Goal: Check status: Check status

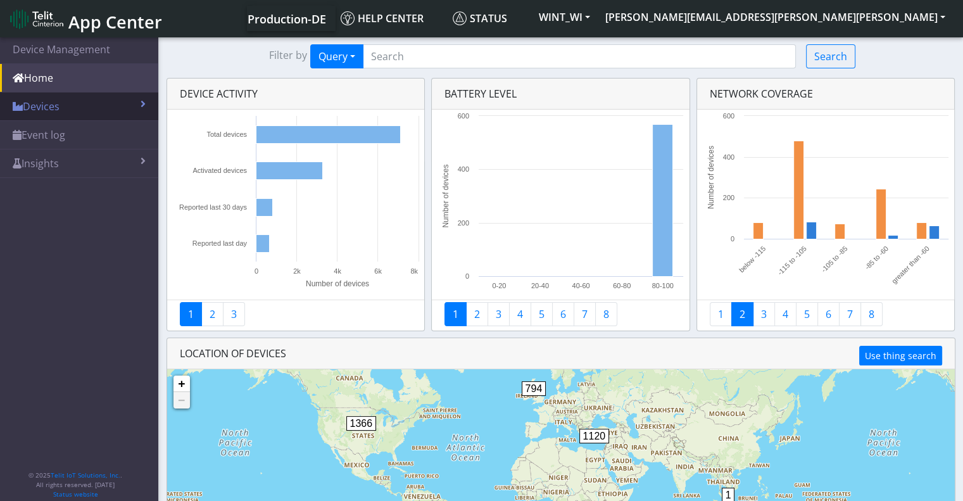
click at [63, 105] on link "Devices" at bounding box center [79, 106] width 158 height 28
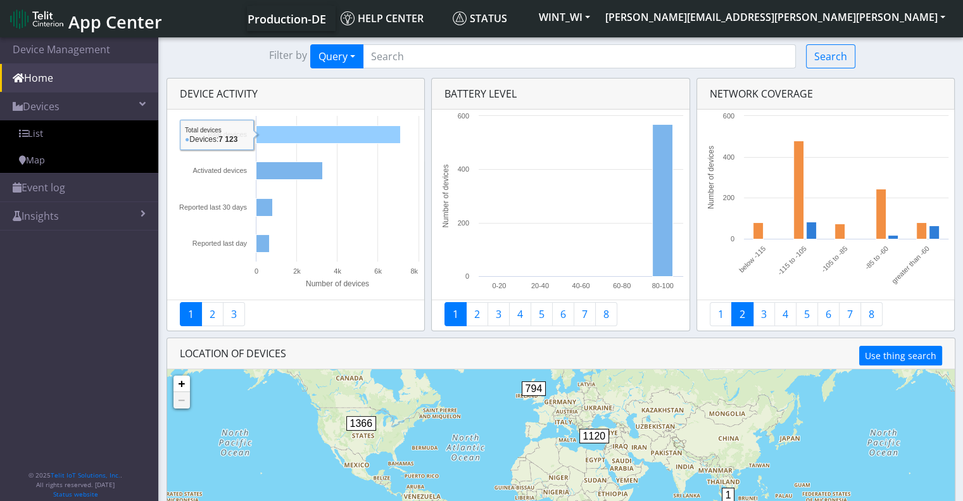
click at [339, 129] on rect at bounding box center [328, 135] width 144 height 18
click at [219, 315] on link "2" at bounding box center [212, 314] width 22 height 24
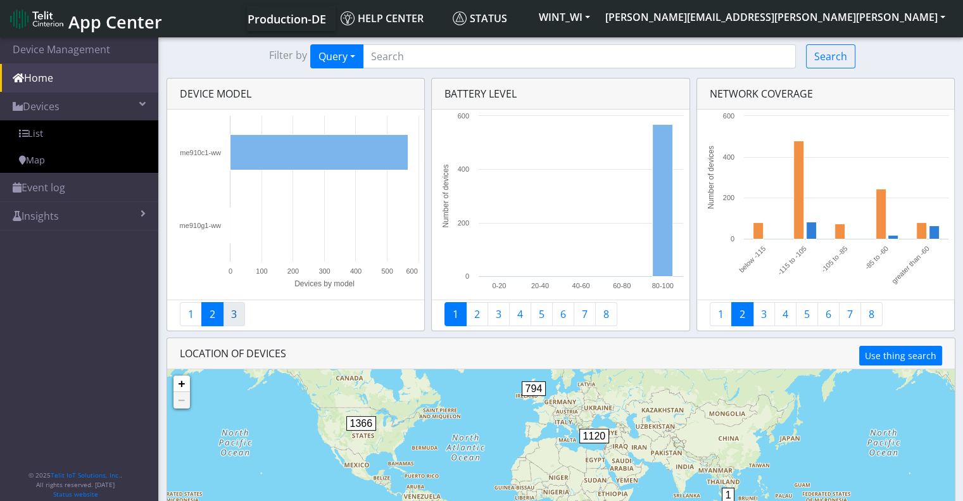
click at [231, 316] on link "3" at bounding box center [234, 314] width 22 height 24
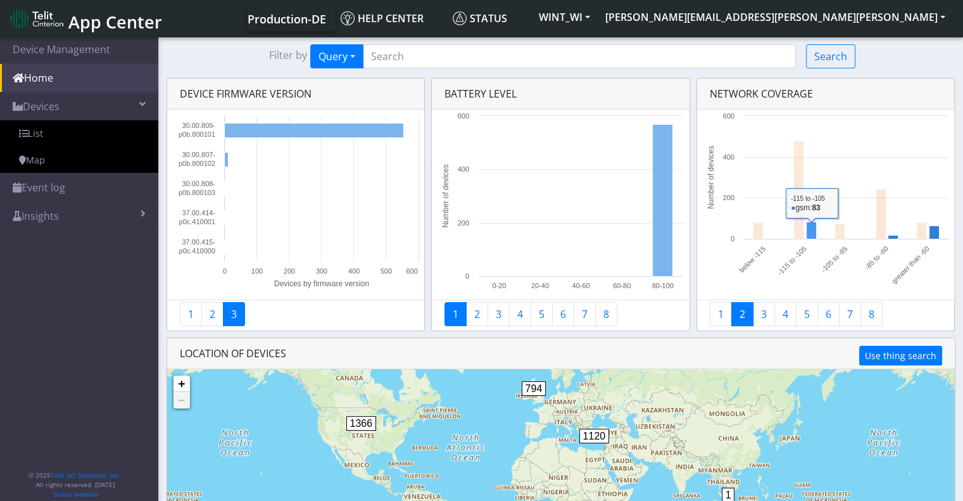
click at [808, 231] on rect at bounding box center [811, 230] width 10 height 17
click at [812, 231] on rect at bounding box center [811, 230] width 10 height 17
click at [808, 226] on rect at bounding box center [811, 230] width 10 height 17
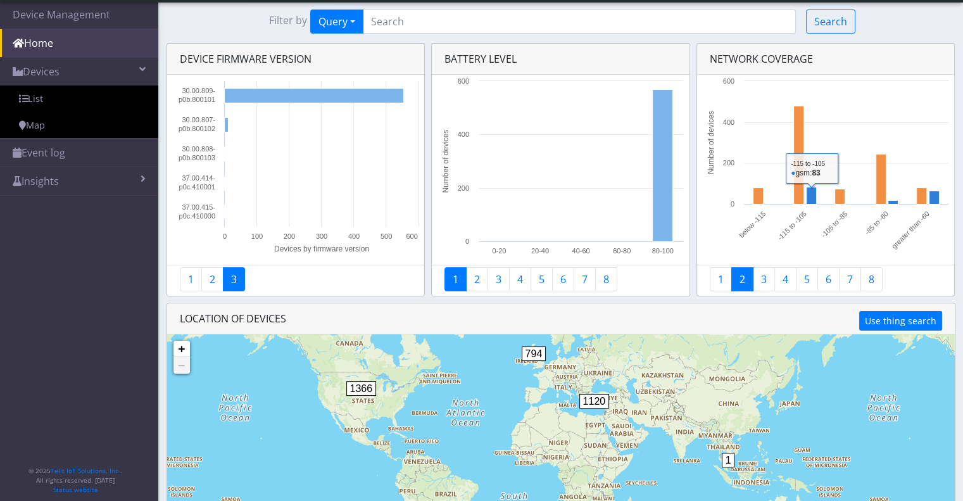
scroll to position [61, 0]
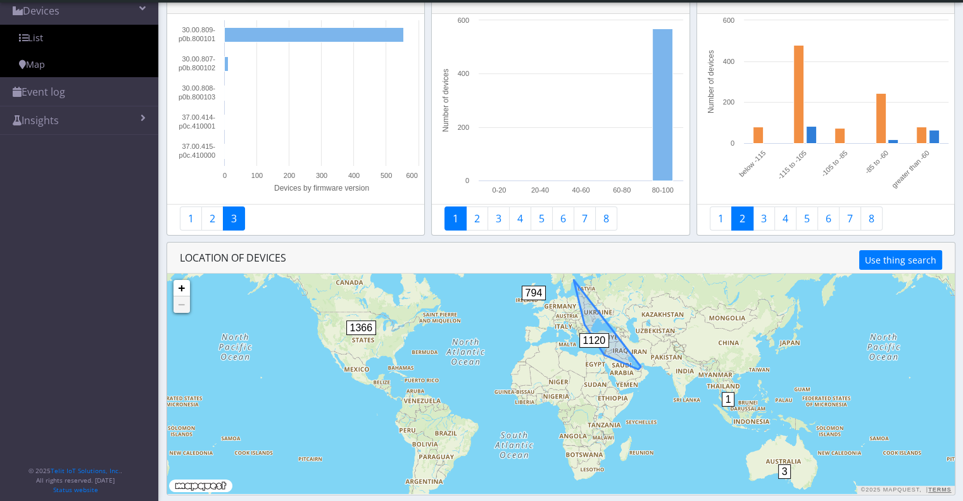
click at [593, 339] on span "1120" at bounding box center [595, 340] width 30 height 15
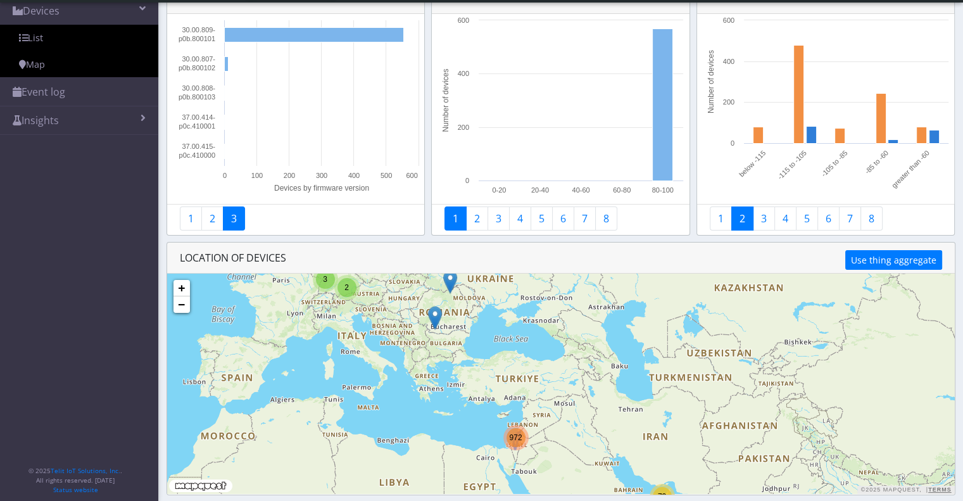
click at [520, 435] on span "972" at bounding box center [515, 437] width 13 height 9
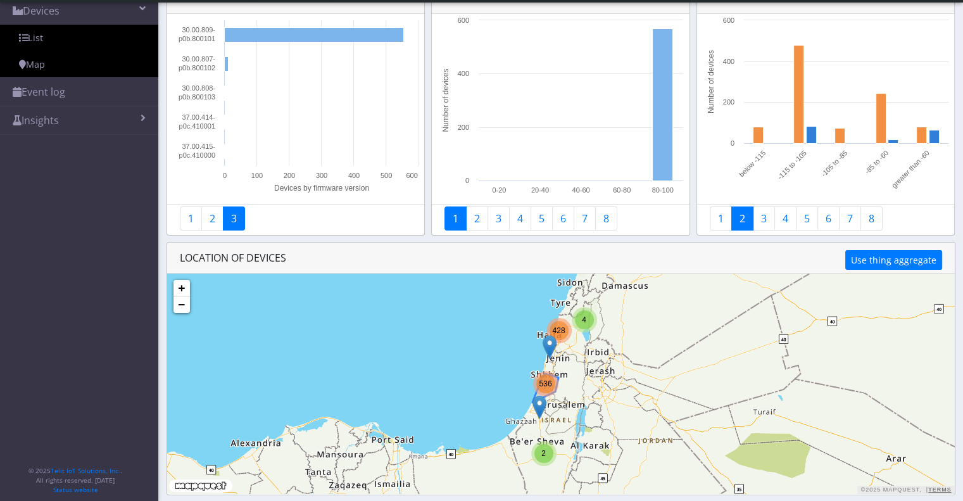
click at [549, 379] on span "536" at bounding box center [545, 383] width 13 height 9
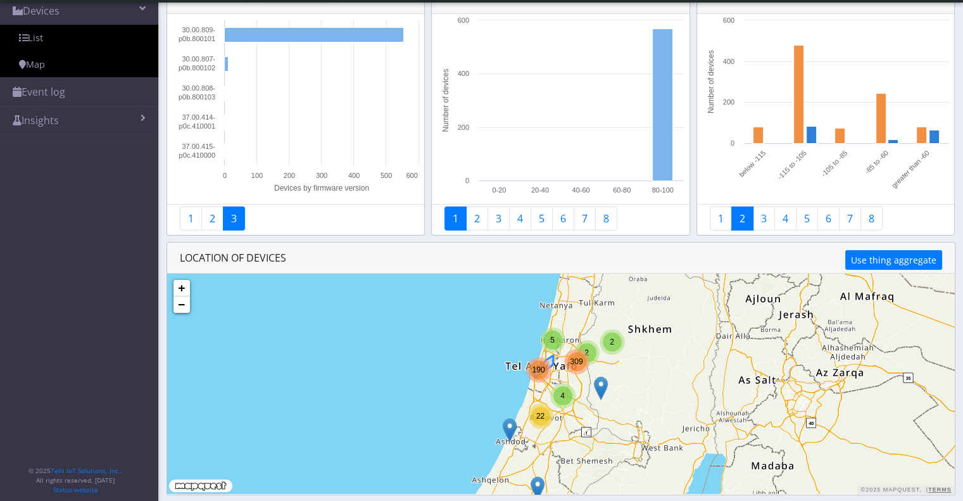
click at [540, 373] on div "190" at bounding box center [539, 369] width 19 height 19
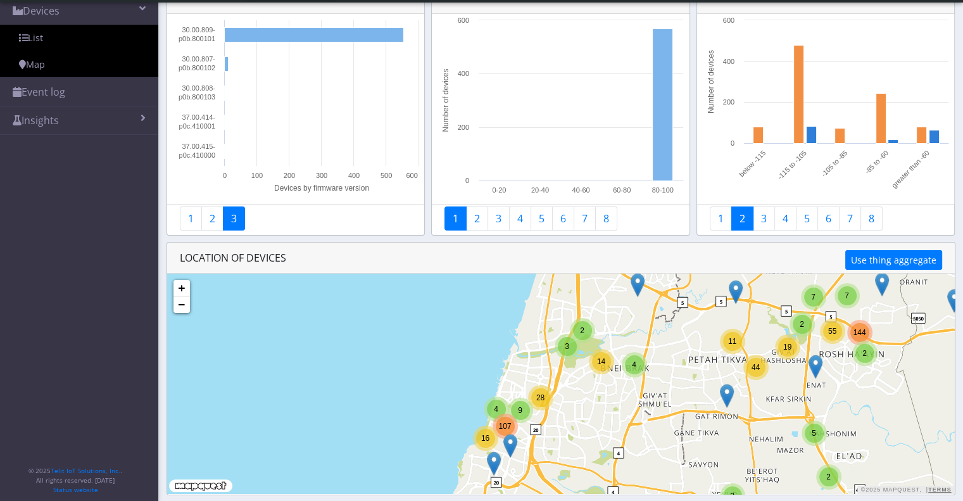
click at [521, 411] on span "9" at bounding box center [520, 410] width 4 height 9
click at [508, 426] on span "107" at bounding box center [505, 426] width 13 height 9
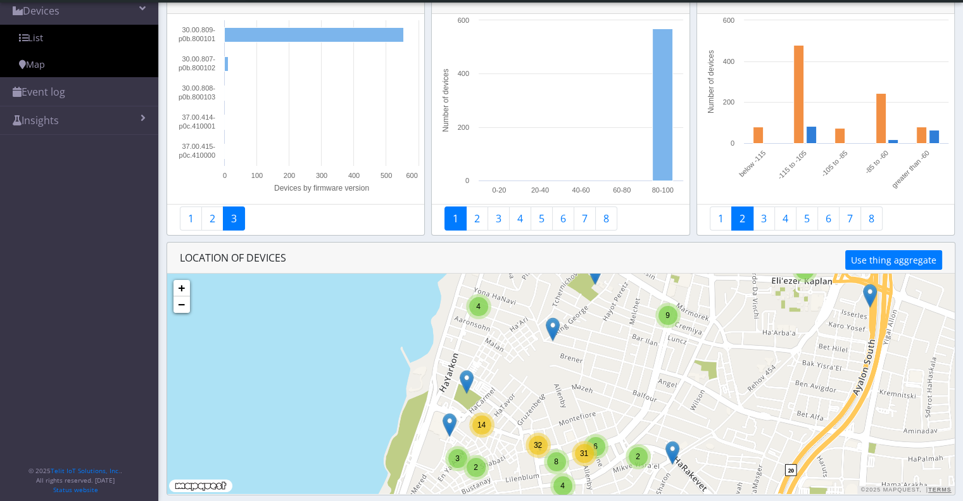
click at [533, 449] on div "32" at bounding box center [538, 445] width 19 height 19
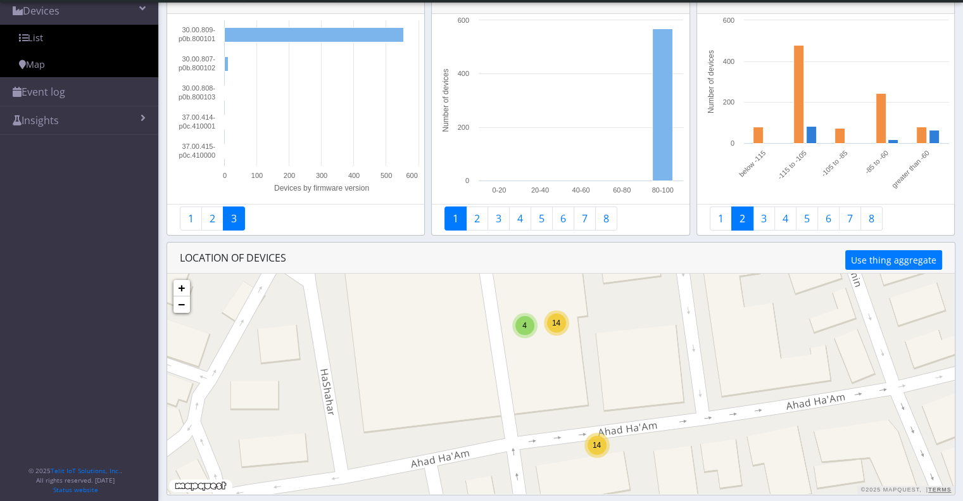
click at [550, 326] on div "14" at bounding box center [556, 323] width 19 height 19
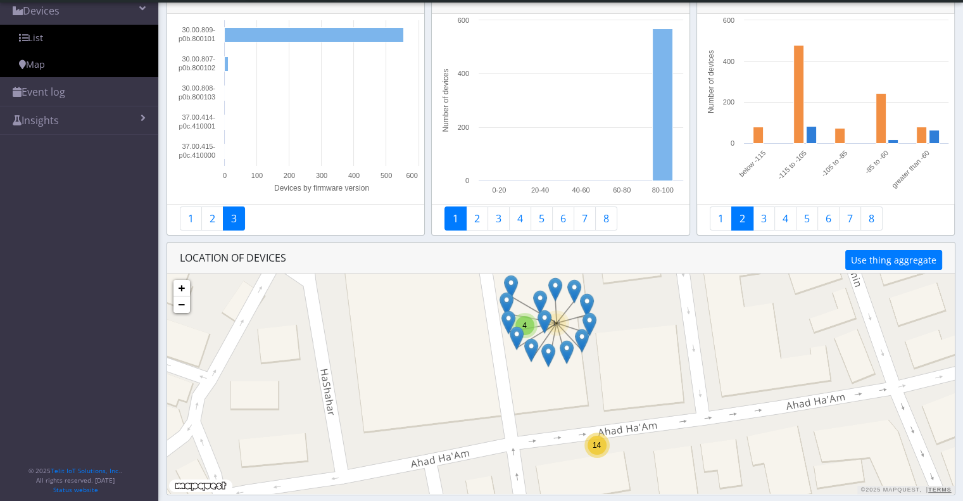
click at [547, 317] on img at bounding box center [545, 322] width 14 height 24
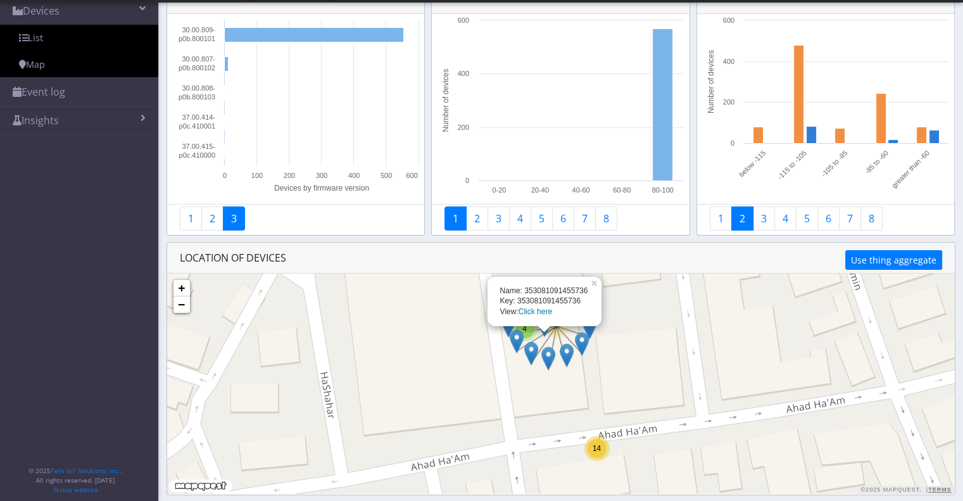
click at [531, 312] on link "Click here" at bounding box center [536, 311] width 34 height 9
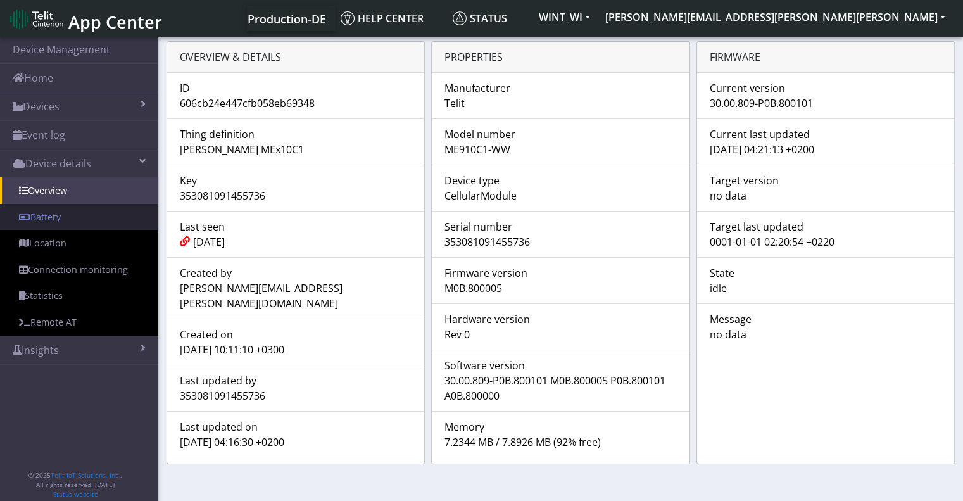
click at [61, 219] on link "Battery" at bounding box center [79, 217] width 158 height 27
